Goal: Task Accomplishment & Management: Manage account settings

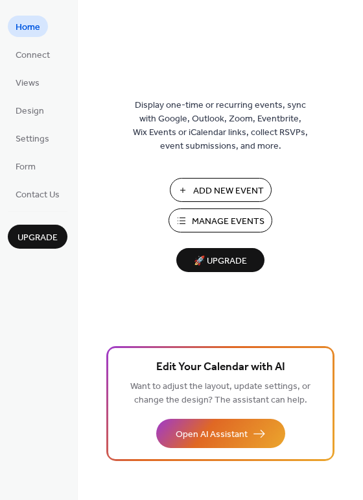
click at [233, 221] on span "Manage Events" at bounding box center [228, 222] width 73 height 14
click at [28, 171] on span "Form" at bounding box center [26, 167] width 20 height 14
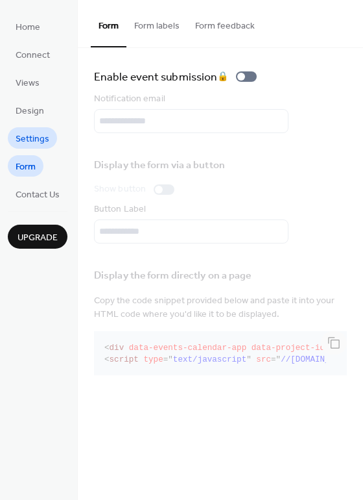
click at [38, 134] on span "Settings" at bounding box center [33, 139] width 34 height 14
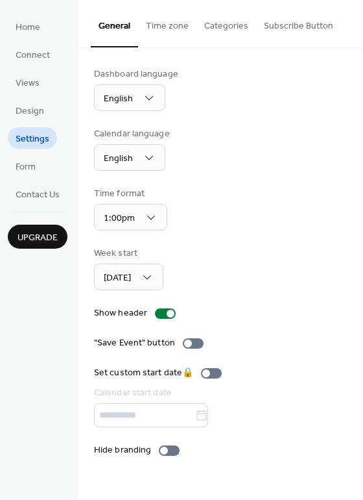
click at [223, 27] on button "Categories" at bounding box center [227, 23] width 60 height 46
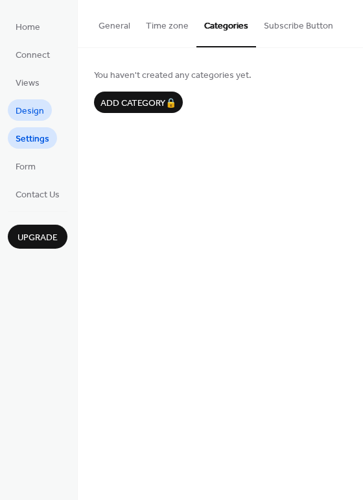
click at [30, 112] on span "Design" at bounding box center [30, 111] width 29 height 14
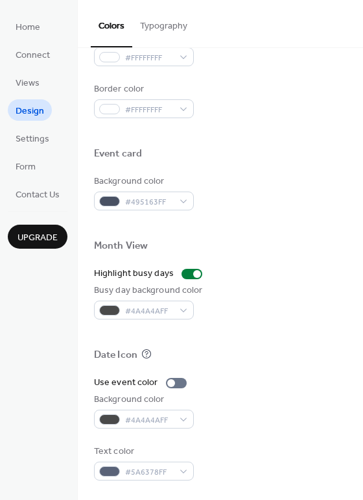
scroll to position [555, 0]
click at [36, 84] on span "Views" at bounding box center [28, 84] width 24 height 14
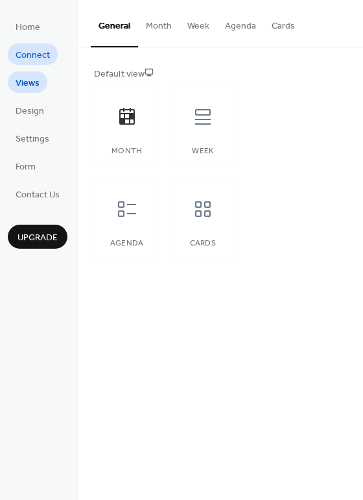
click at [38, 56] on span "Connect" at bounding box center [33, 56] width 34 height 14
